Goal: Information Seeking & Learning: Learn about a topic

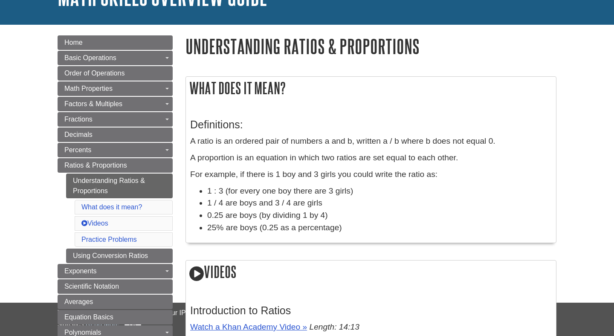
scroll to position [71, 0]
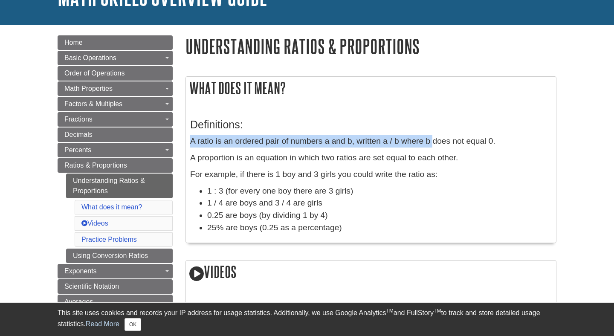
drag, startPoint x: 190, startPoint y: 143, endPoint x: 433, endPoint y: 145, distance: 242.9
click at [433, 145] on p "A ratio is an ordered pair of numbers a and b, written a / b where b does not e…" at bounding box center [370, 141] width 361 height 12
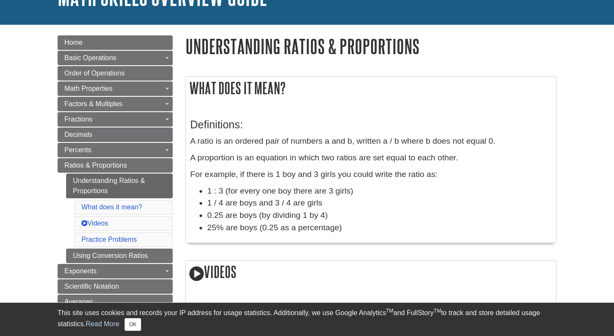
click at [498, 152] on p "A proportion is an equation in which two ratios are set equal to each other." at bounding box center [370, 158] width 361 height 12
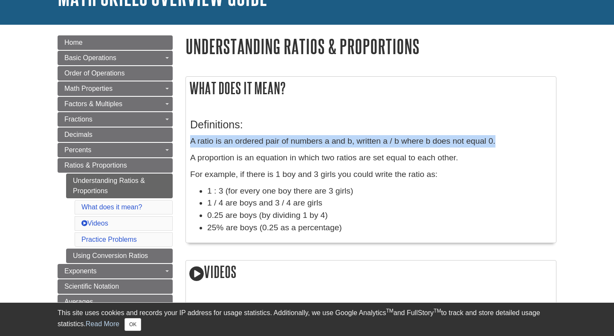
drag, startPoint x: 190, startPoint y: 139, endPoint x: 516, endPoint y: 137, distance: 326.1
click at [516, 137] on p "A ratio is an ordered pair of numbers a and b, written a / b where b does not e…" at bounding box center [370, 141] width 361 height 12
copy p "A ratio is an ordered pair of numbers a and b, written a / b where b does not e…"
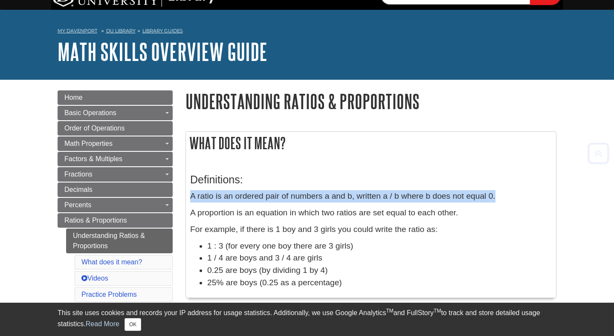
scroll to position [24, 0]
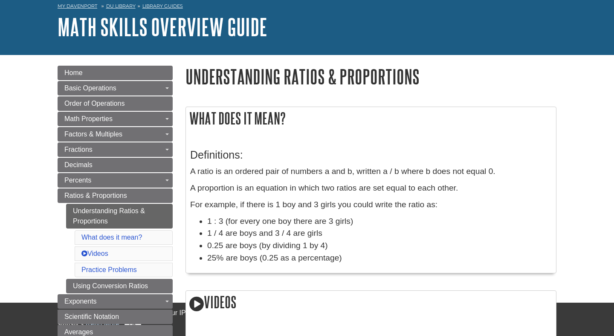
scroll to position [40, 0]
